Goal: Transaction & Acquisition: Purchase product/service

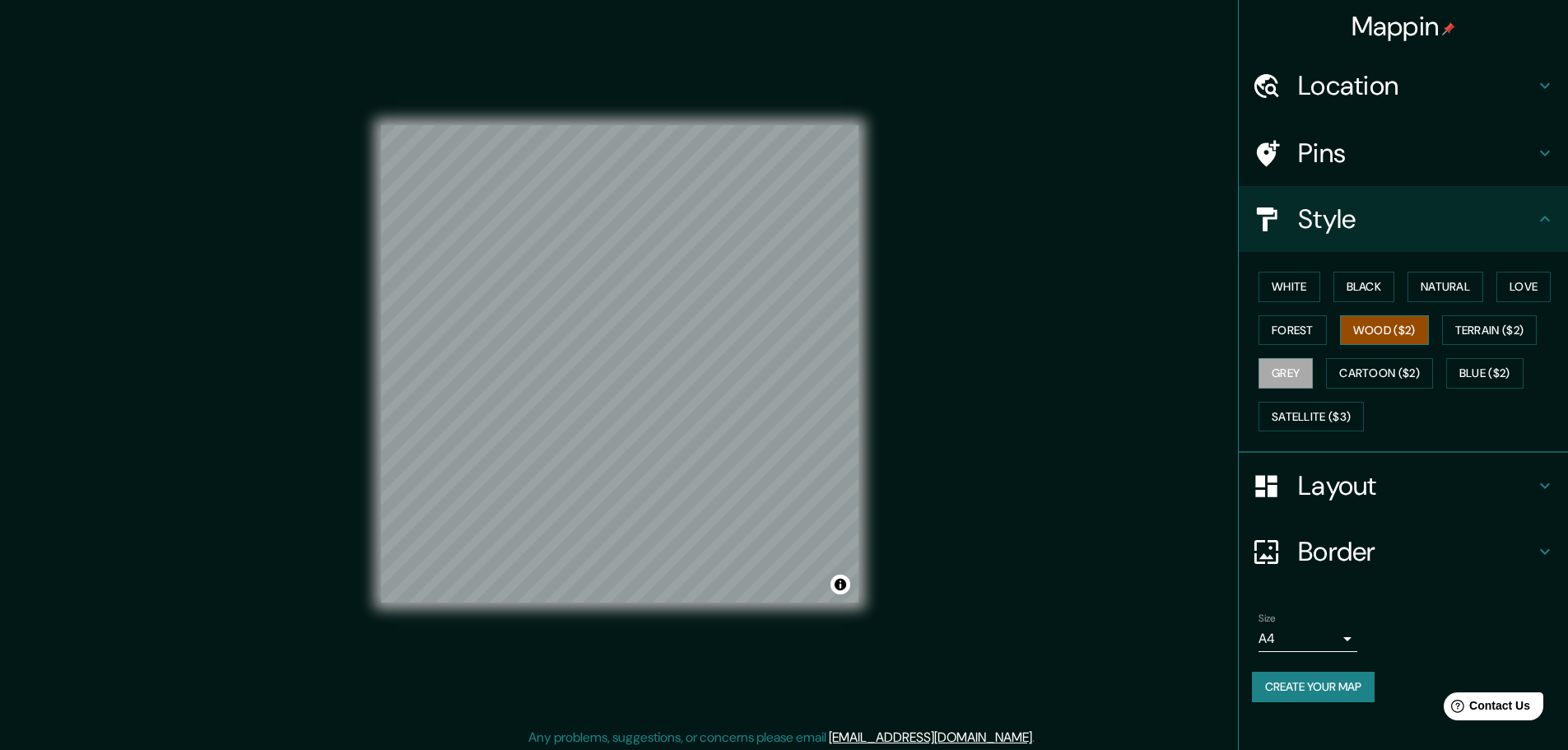
click at [1351, 325] on button "Wood ($2)" at bounding box center [1384, 330] width 89 height 31
